Goal: Task Accomplishment & Management: Complete application form

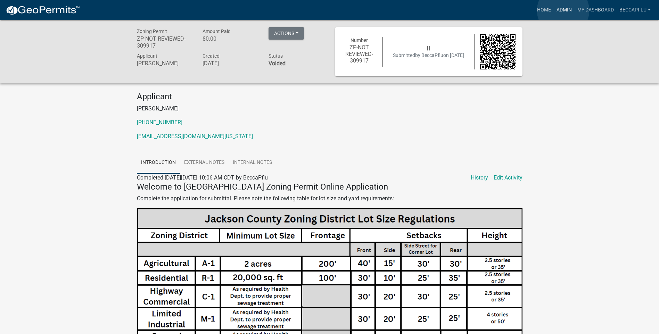
click at [563, 10] on link "Admin" at bounding box center [564, 9] width 21 height 13
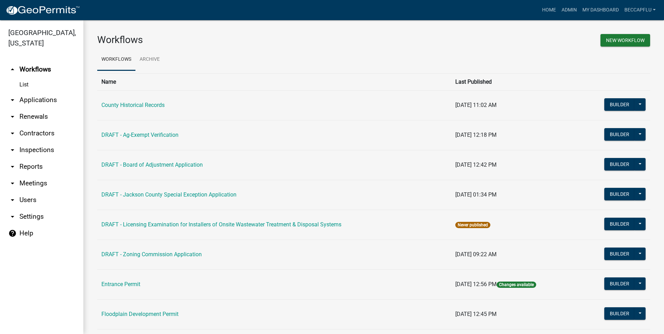
click at [35, 92] on link "arrow_drop_down Applications" at bounding box center [41, 100] width 83 height 17
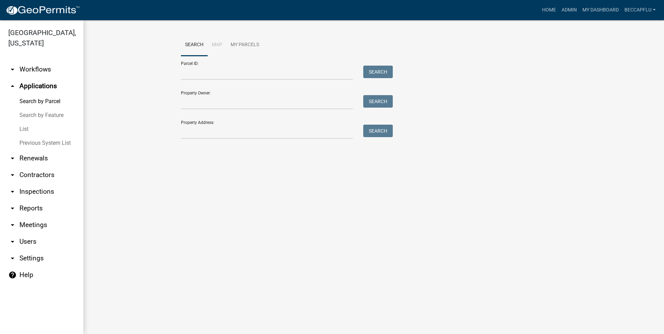
click at [26, 122] on link "List" at bounding box center [41, 129] width 83 height 14
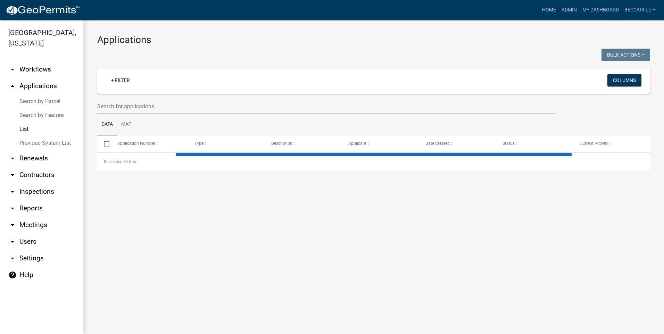
select select "3: 100"
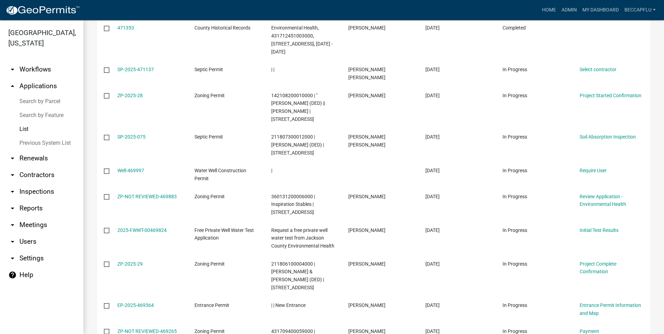
scroll to position [495, 0]
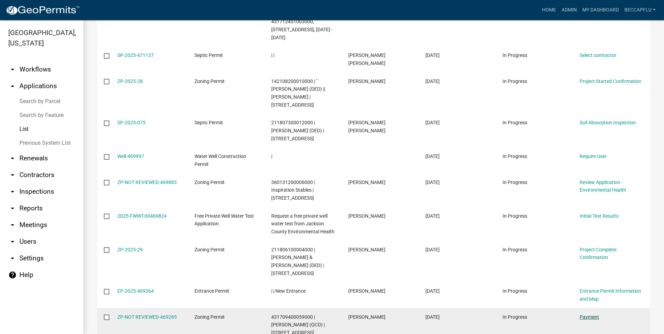
click at [594, 314] on link "Payment" at bounding box center [589, 317] width 19 height 6
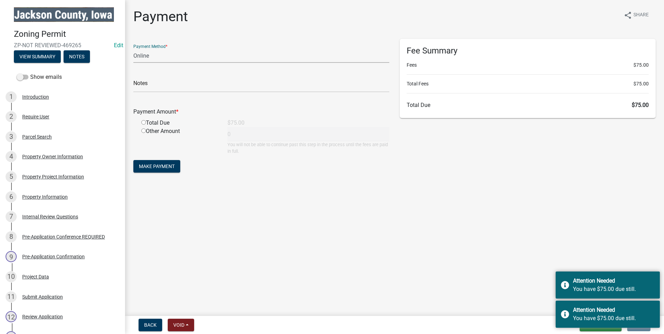
click at [154, 56] on select "Credit Card POS Check Cash Online" at bounding box center [261, 56] width 256 height 14
select select "2: 1"
click at [133, 49] on select "Credit Card POS Check Cash Online" at bounding box center [261, 56] width 256 height 14
click at [144, 121] on input "radio" at bounding box center [143, 122] width 5 height 5
radio input "true"
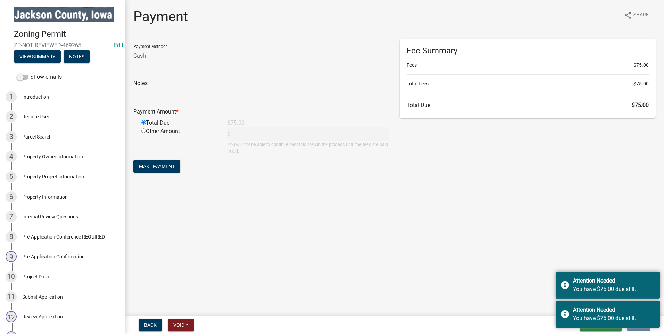
type input "75"
click at [149, 56] on select "Credit Card POS Check Cash Online" at bounding box center [261, 56] width 256 height 14
click at [133, 49] on select "Credit Card POS Check Cash Online" at bounding box center [261, 56] width 256 height 14
click at [149, 86] on input "text" at bounding box center [261, 85] width 256 height 14
type input "pd in office"
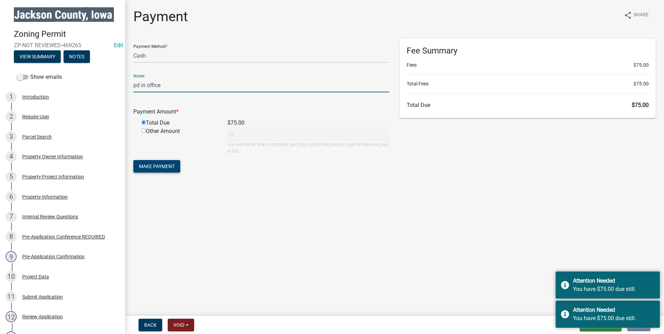
click at [166, 166] on span "Make Payment" at bounding box center [157, 167] width 36 height 6
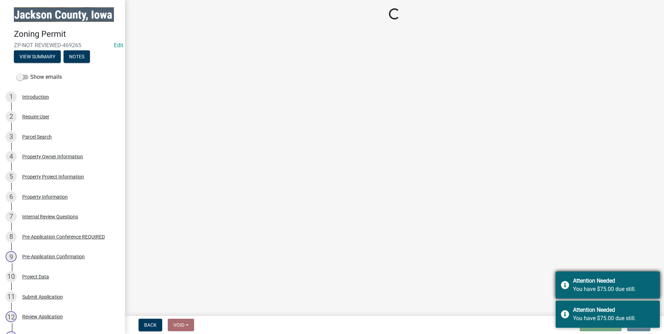
click at [645, 281] on div "Attention Needed" at bounding box center [614, 281] width 82 height 8
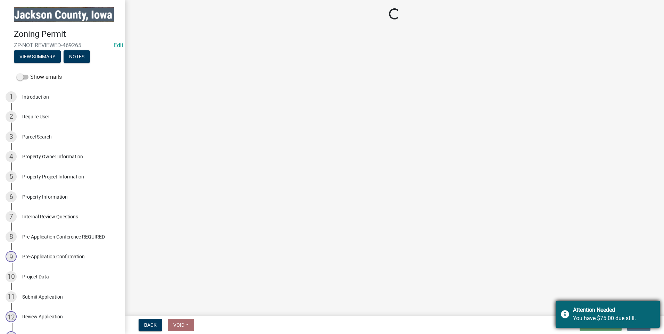
click at [629, 313] on div "Attention Needed" at bounding box center [614, 310] width 82 height 8
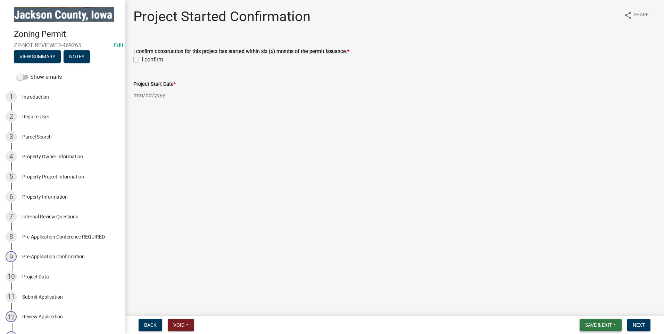
click at [593, 322] on span "Save & Exit" at bounding box center [598, 325] width 27 height 6
click at [592, 307] on button "Save & Exit" at bounding box center [594, 307] width 56 height 17
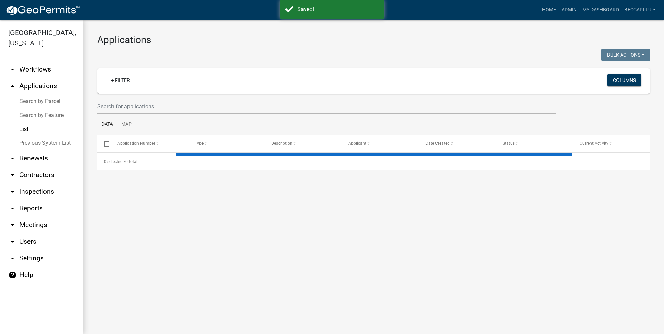
select select "3: 100"
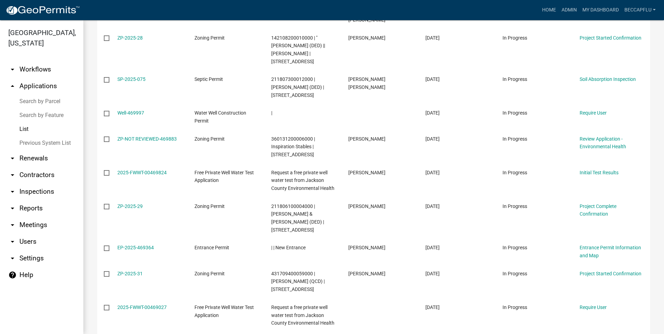
scroll to position [556, 0]
